Goal: Task Accomplishment & Management: Manage account settings

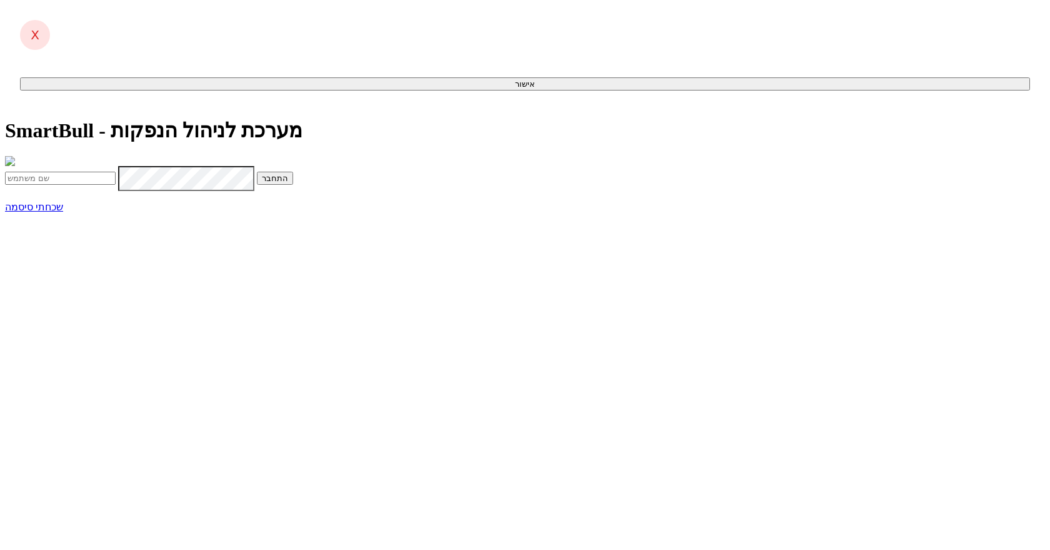
type input "yifath@dcm.co.il"
click at [293, 185] on button "התחבר" at bounding box center [275, 178] width 36 height 13
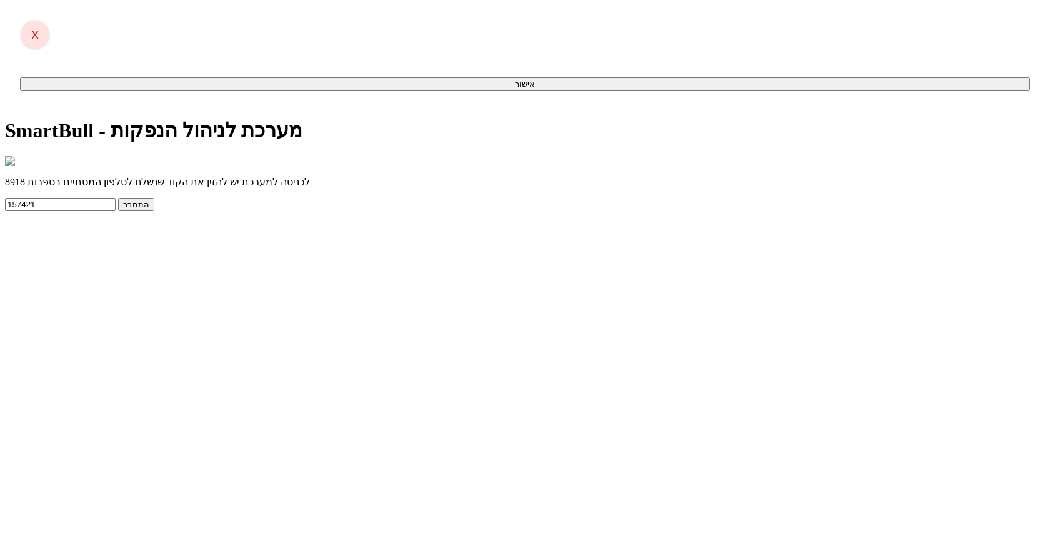
type input "157421"
click at [118, 198] on button "התחבר" at bounding box center [136, 204] width 36 height 13
